Goal: Task Accomplishment & Management: Manage account settings

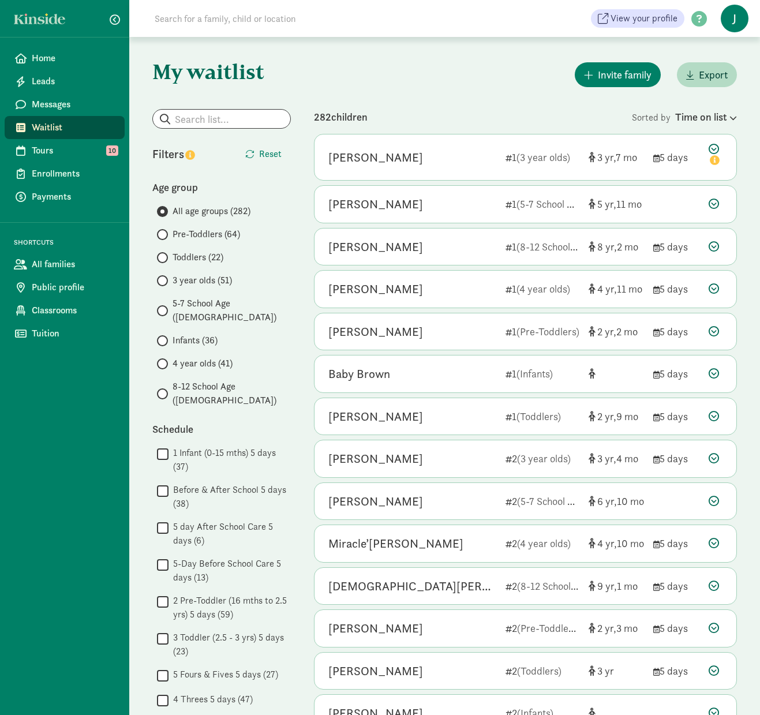
click at [736, 20] on span "J" at bounding box center [735, 19] width 28 height 28
click at [708, 61] on link "Logout" at bounding box center [725, 60] width 46 height 14
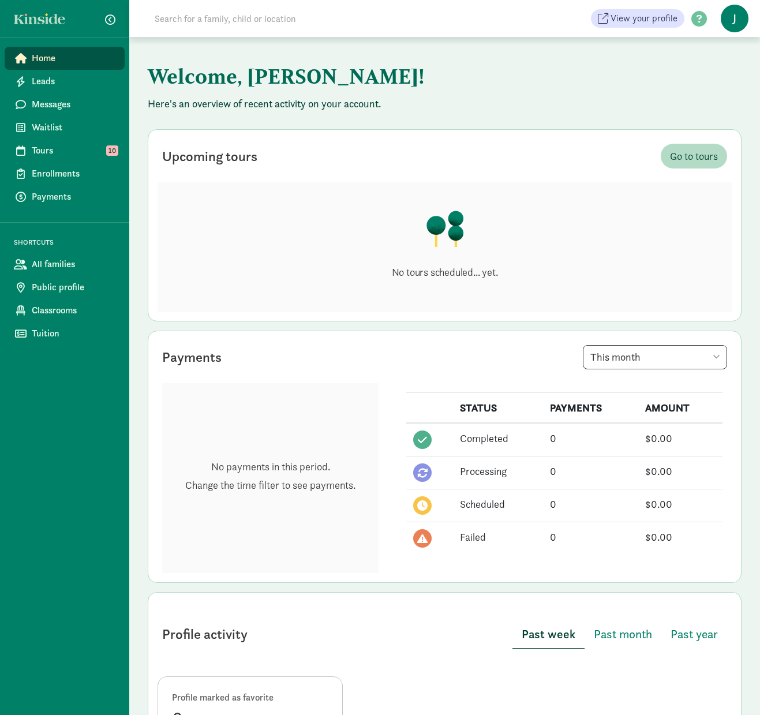
click at [736, 13] on span "J" at bounding box center [735, 19] width 28 height 28
click at [715, 57] on link "Logout" at bounding box center [725, 60] width 46 height 14
click at [731, 21] on span "J" at bounding box center [735, 19] width 28 height 28
click at [710, 63] on link "Logout" at bounding box center [725, 60] width 46 height 14
click at [740, 18] on span "J" at bounding box center [735, 19] width 28 height 28
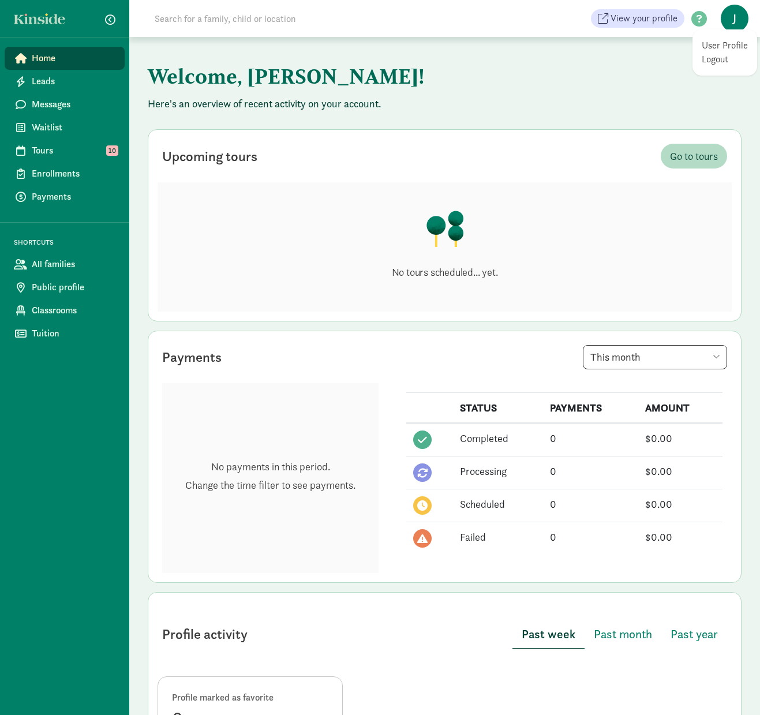
click at [722, 62] on link "Logout" at bounding box center [725, 60] width 46 height 14
